Goal: Transaction & Acquisition: Purchase product/service

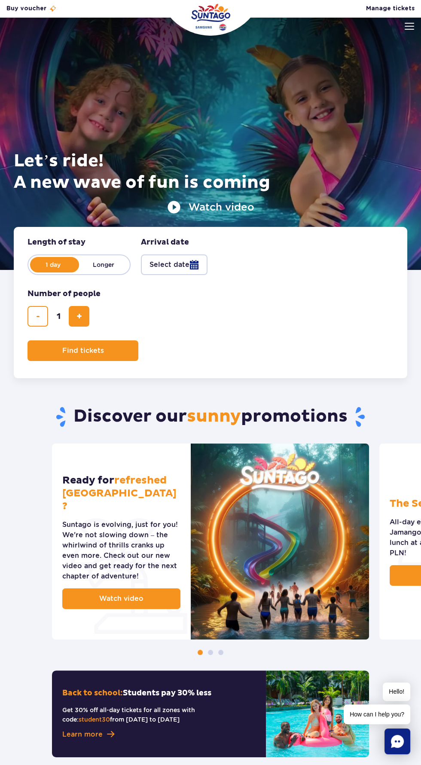
click at [184, 267] on button "Select date" at bounding box center [174, 265] width 67 height 21
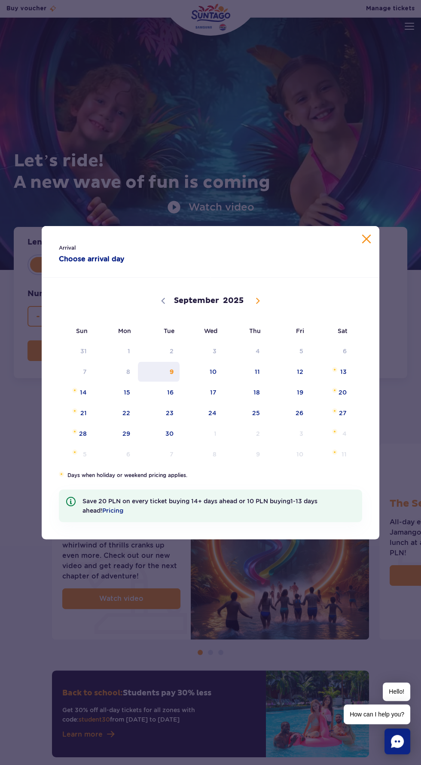
click at [171, 371] on span "9" at bounding box center [158, 372] width 43 height 20
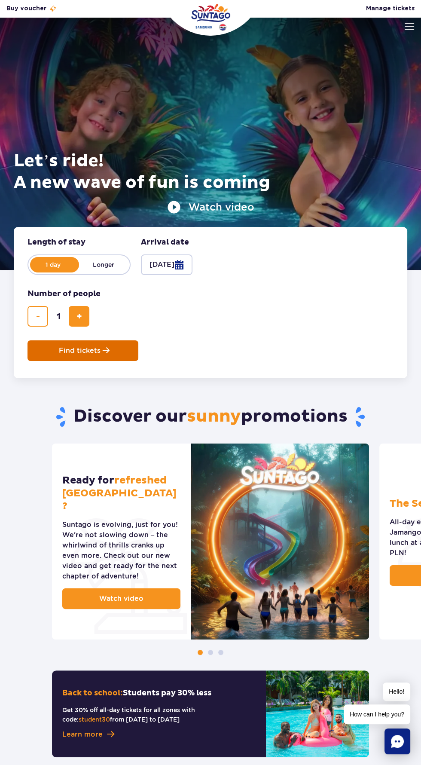
click at [103, 350] on span "Planning your visit to Park of Poland" at bounding box center [106, 350] width 7 height 7
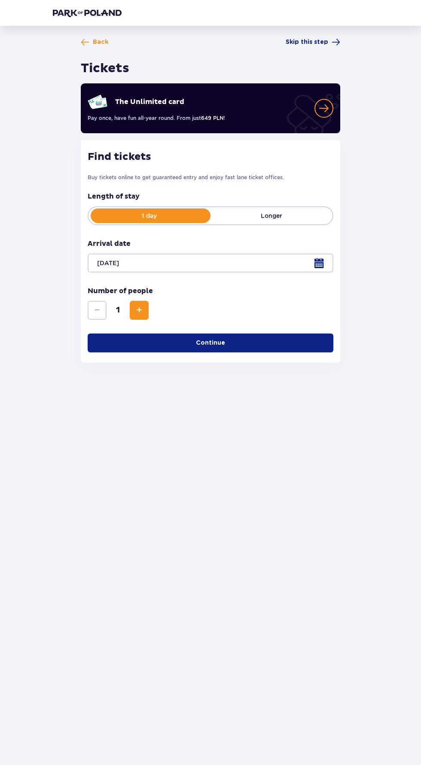
scroll to position [61, 0]
click at [140, 305] on span "Increase" at bounding box center [139, 310] width 10 height 10
click at [91, 334] on button "Continue" at bounding box center [211, 343] width 246 height 19
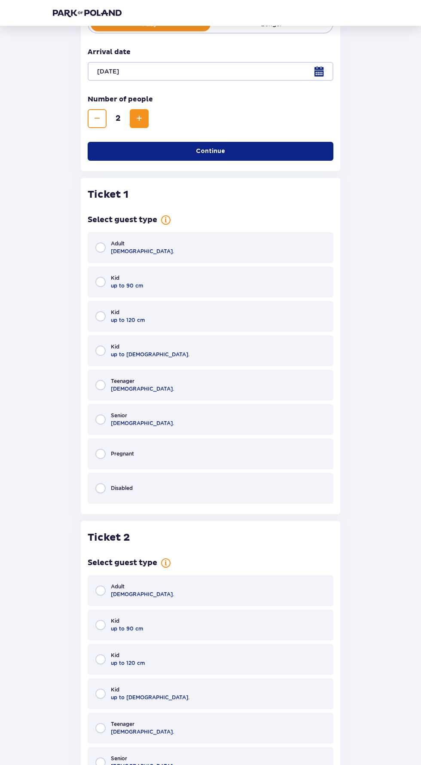
scroll to position [0, 0]
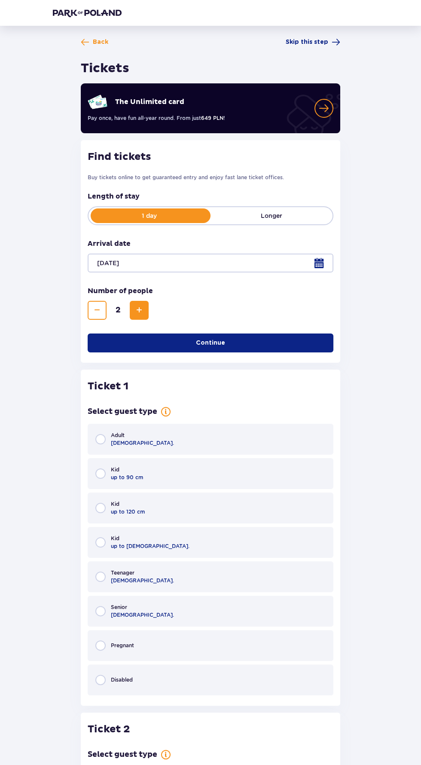
click at [92, 308] on span "Decrease" at bounding box center [97, 310] width 10 height 10
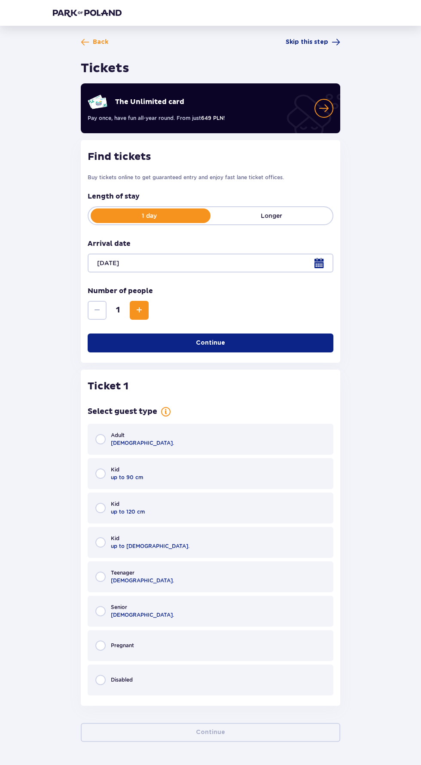
click at [244, 445] on div "Adult 18 - 65 y.o." at bounding box center [211, 439] width 246 height 31
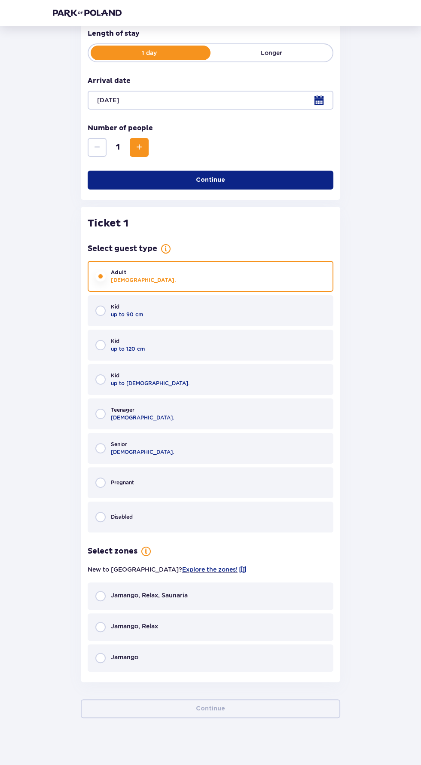
scroll to position [167, 0]
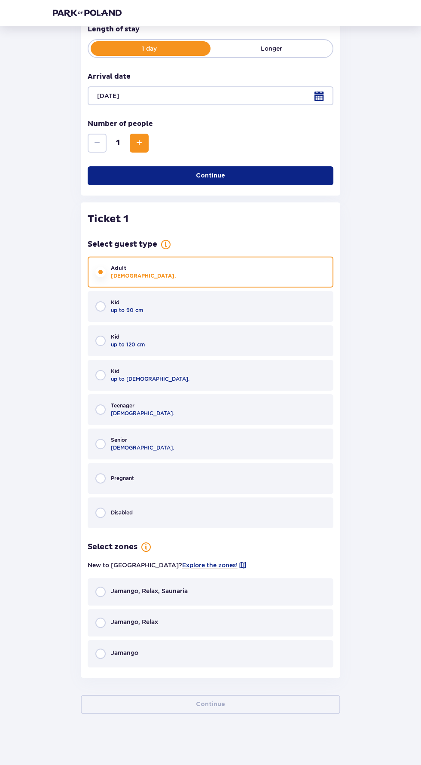
click at [224, 584] on div "Jamango, Relax, Saunaria" at bounding box center [211, 592] width 246 height 28
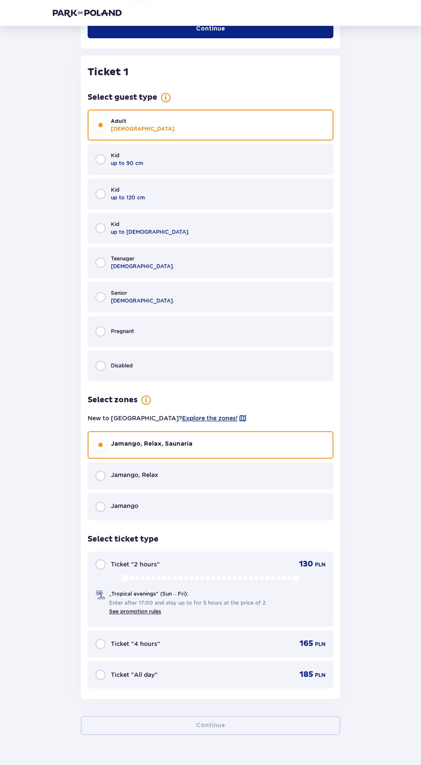
scroll to position [335, 0]
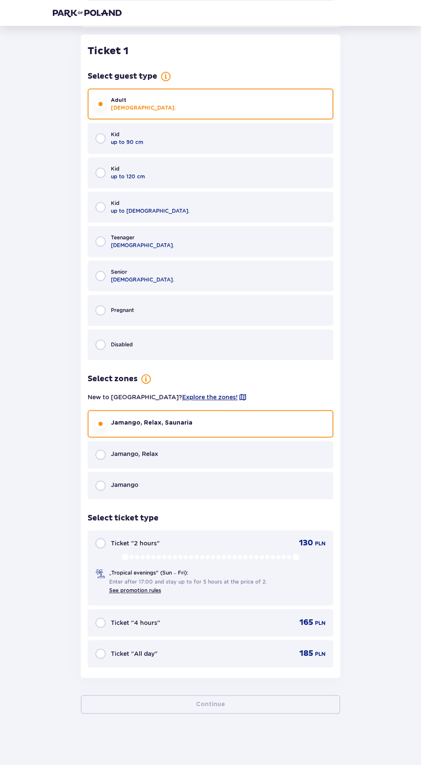
click at [257, 657] on div "Ticket "All day" 185 PLN" at bounding box center [210, 654] width 230 height 10
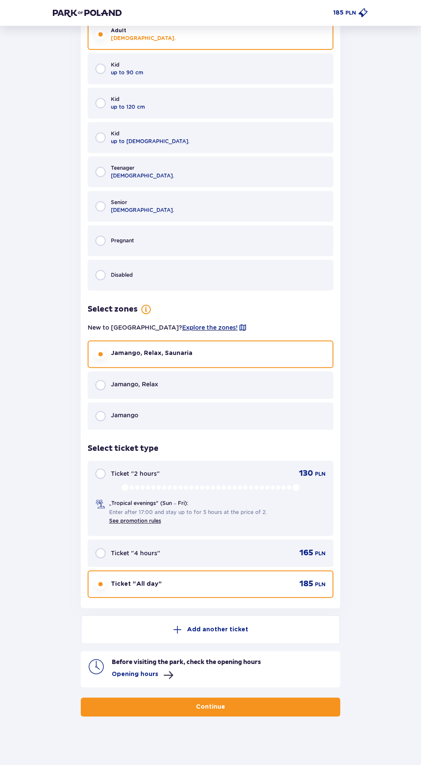
scroll to position [407, 0]
